Goal: Task Accomplishment & Management: Manage account settings

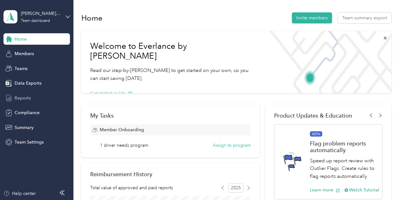
click at [25, 98] on span "Reports" at bounding box center [23, 98] width 16 height 7
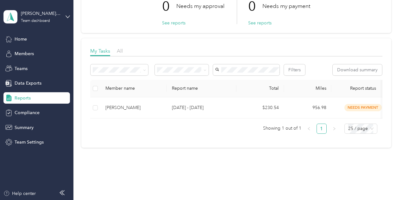
scroll to position [63, 0]
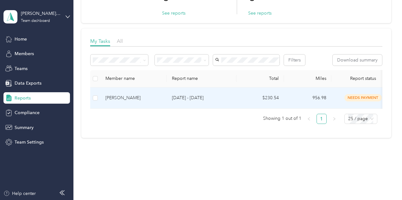
click at [358, 101] on span "needs payment" at bounding box center [363, 97] width 37 height 7
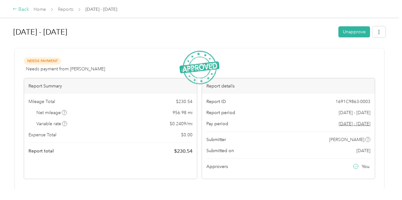
click at [23, 11] on div "Back" at bounding box center [21, 10] width 16 height 8
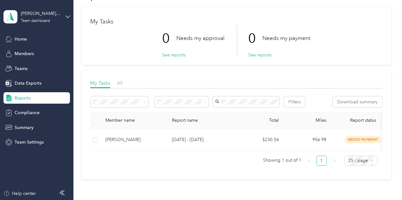
scroll to position [32, 0]
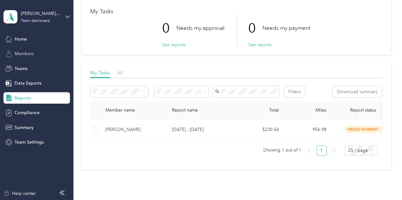
click at [18, 51] on span "Members" at bounding box center [24, 53] width 19 height 7
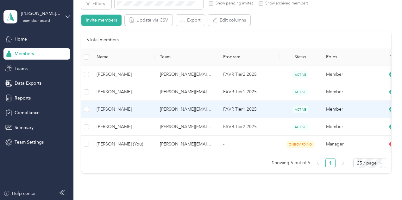
scroll to position [63, 0]
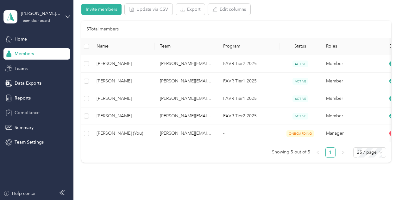
click at [31, 111] on span "Compliance" at bounding box center [27, 112] width 25 height 7
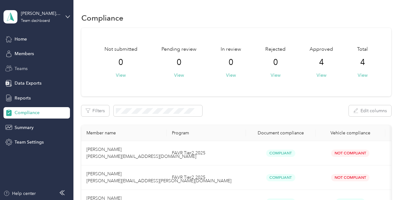
click at [16, 70] on span "Teams" at bounding box center [21, 68] width 13 height 7
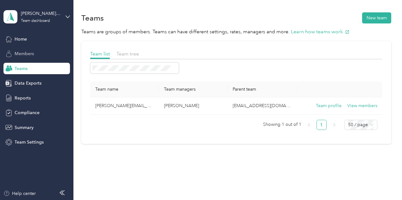
click at [25, 52] on span "Members" at bounding box center [24, 53] width 19 height 7
